Goal: Transaction & Acquisition: Subscribe to service/newsletter

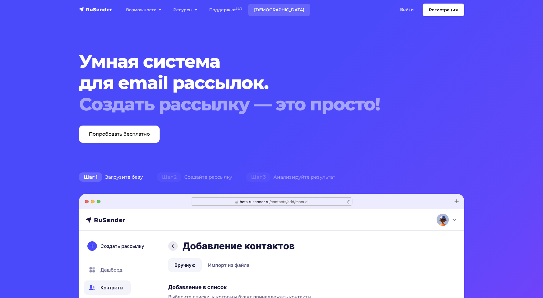
click at [260, 8] on link "[DEMOGRAPHIC_DATA]" at bounding box center [279, 10] width 62 height 12
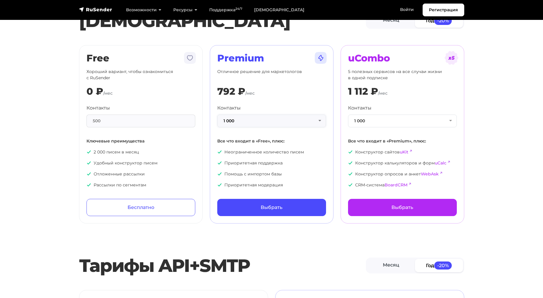
click at [232, 123] on button "1 000" at bounding box center [271, 121] width 109 height 13
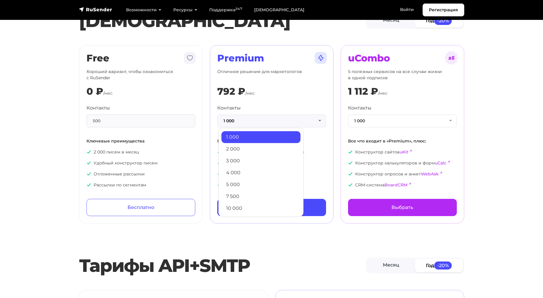
click at [230, 95] on div "792 ₽" at bounding box center [231, 91] width 28 height 11
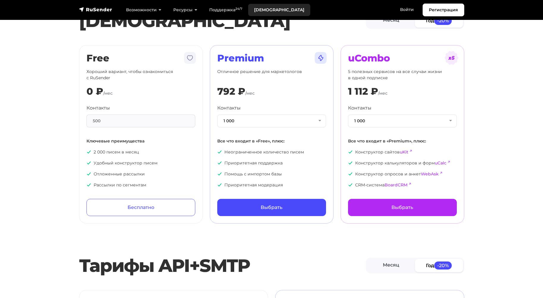
click at [268, 12] on link "[DEMOGRAPHIC_DATA]" at bounding box center [279, 10] width 62 height 12
